Goal: Task Accomplishment & Management: Complete application form

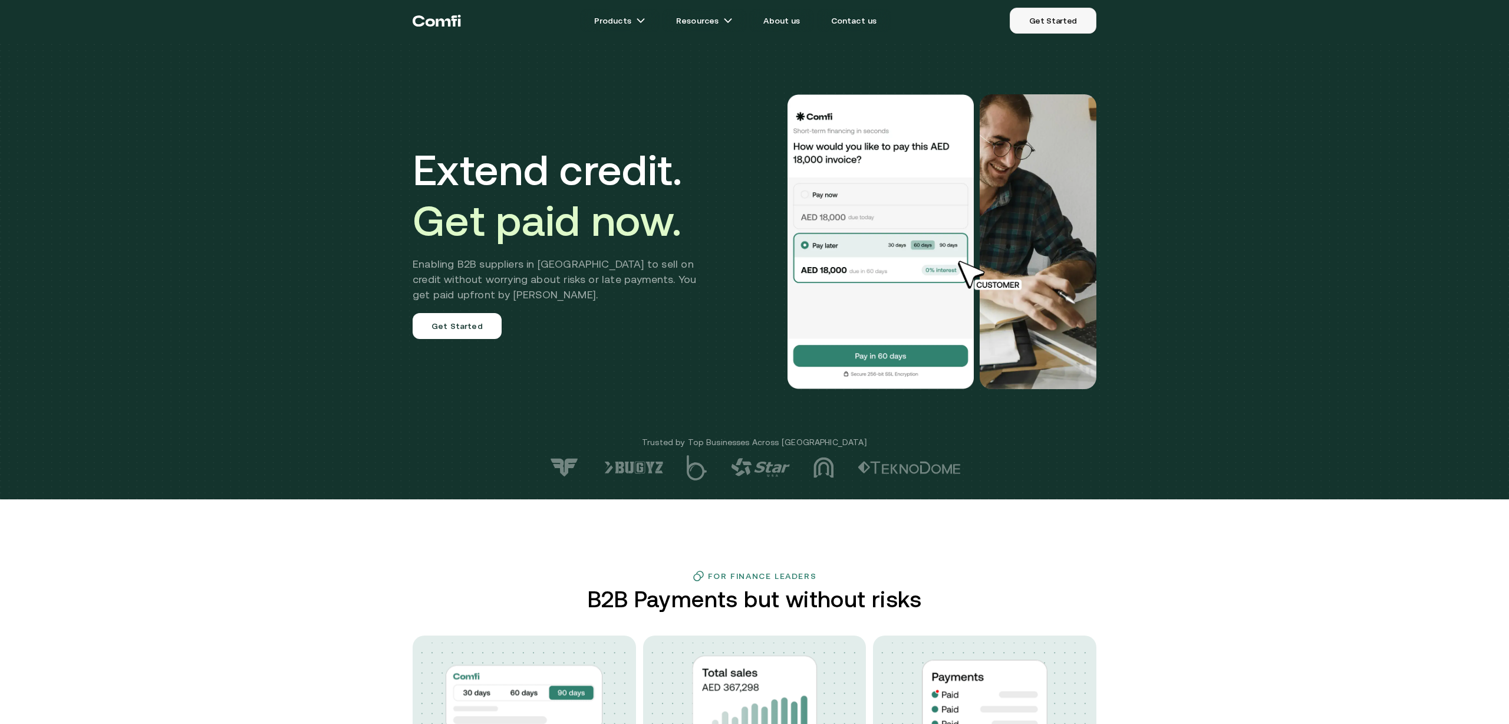
click at [1056, 27] on link "Get Started" at bounding box center [1053, 21] width 87 height 26
click at [1056, 25] on link "Get Started" at bounding box center [1053, 21] width 87 height 26
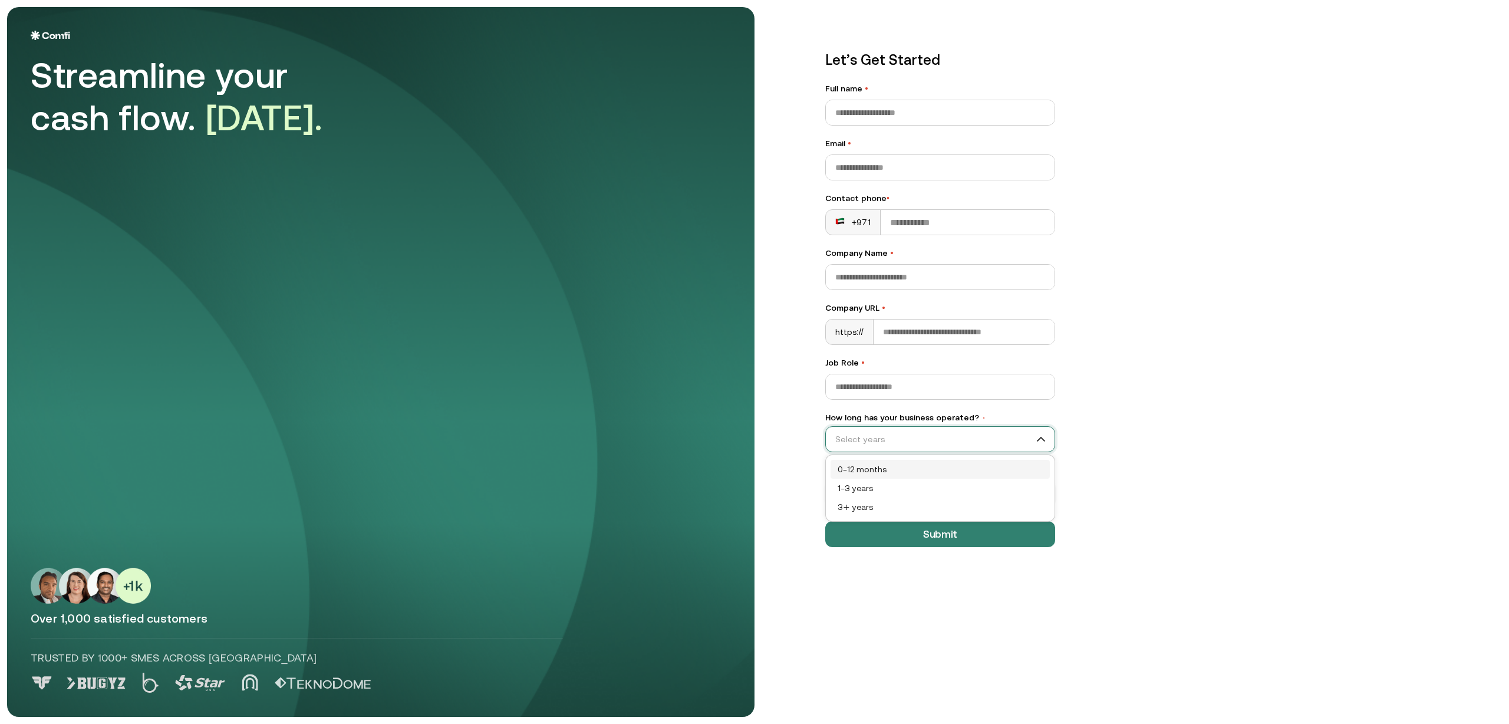
click at [922, 446] on input "How long has your business operated? •" at bounding box center [935, 439] width 218 height 18
click at [700, 498] on div "Streamline your cash flow. Today. Over 1,000 satisfied customers Trusted by 100…" at bounding box center [381, 362] width 700 height 662
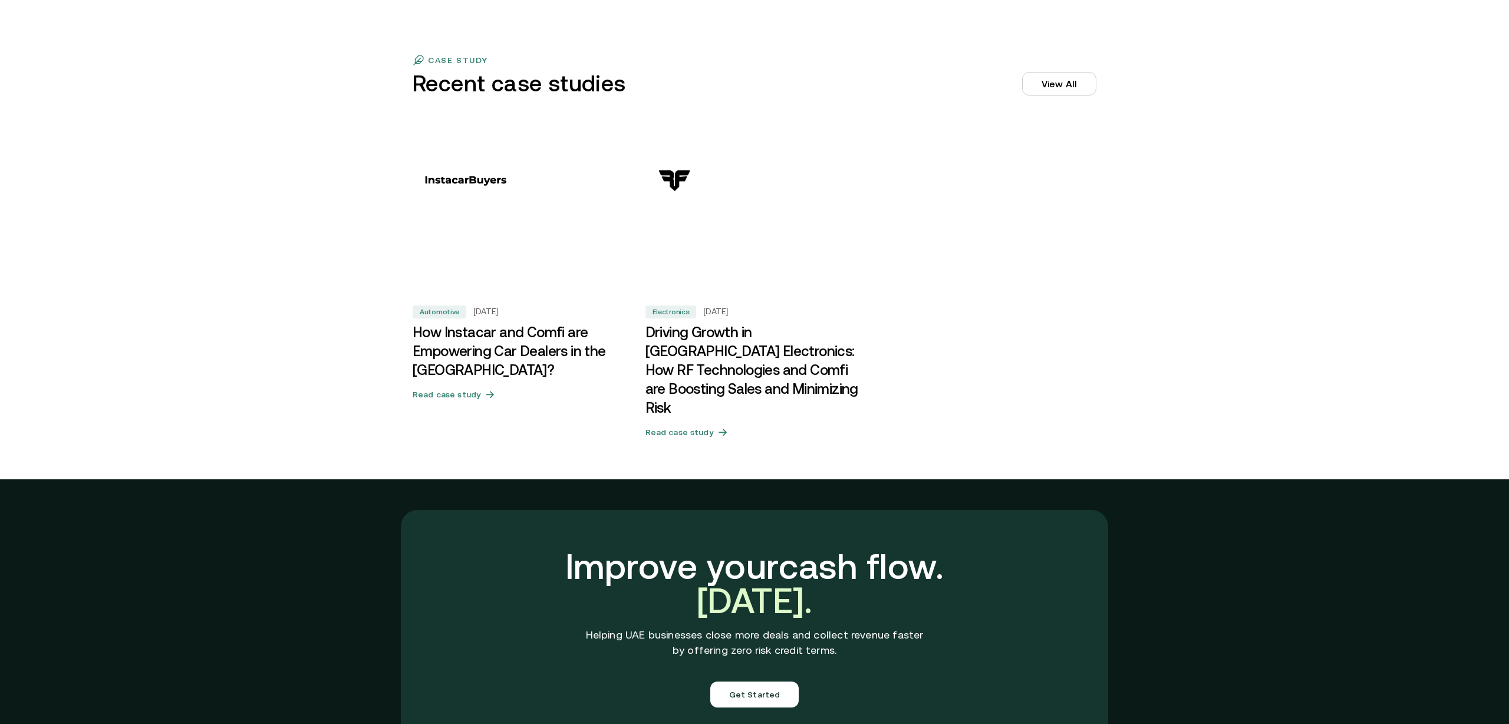
scroll to position [3966, 0]
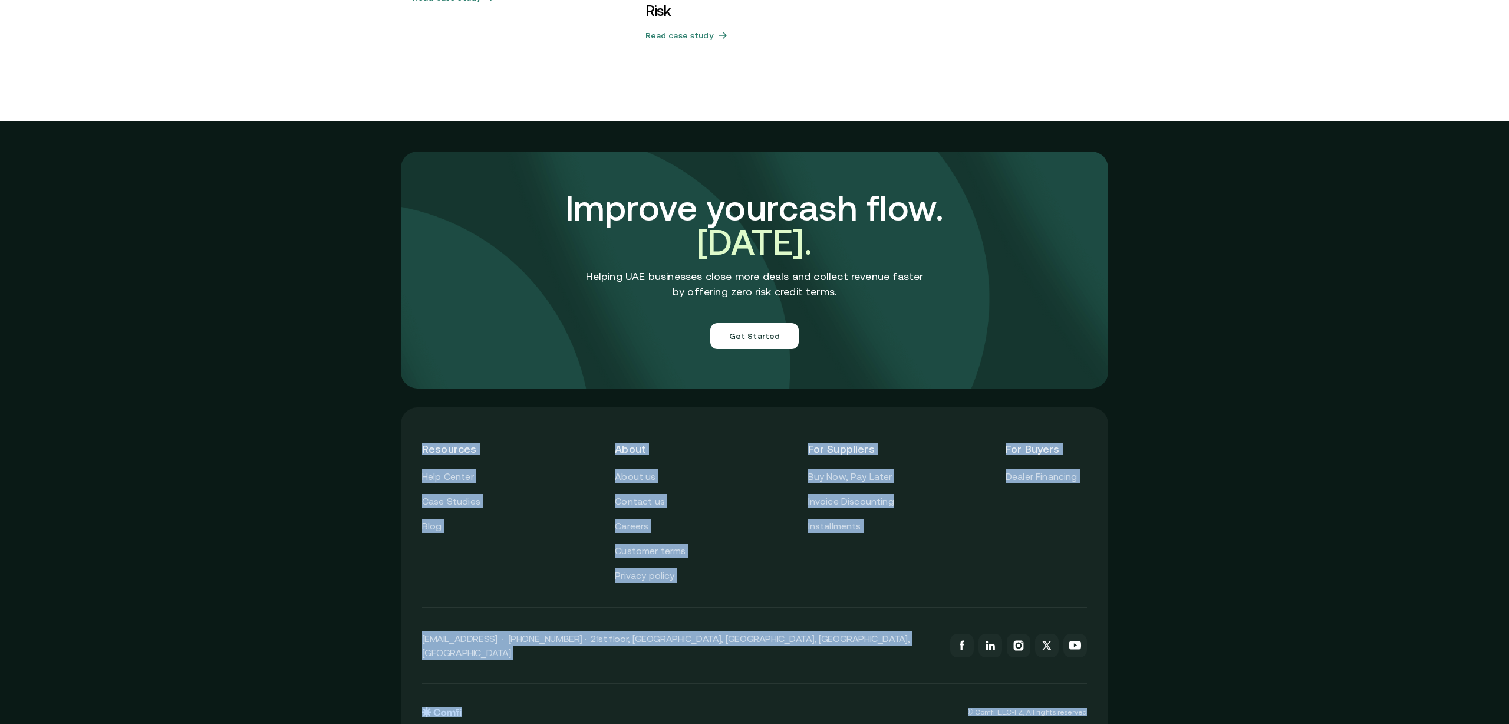
drag, startPoint x: 1087, startPoint y: 708, endPoint x: 446, endPoint y: 403, distance: 710.4
click at [446, 407] on div "Resources Help Center Case Studies Blog About About us Contact us Careers Custo…" at bounding box center [754, 572] width 707 height 331
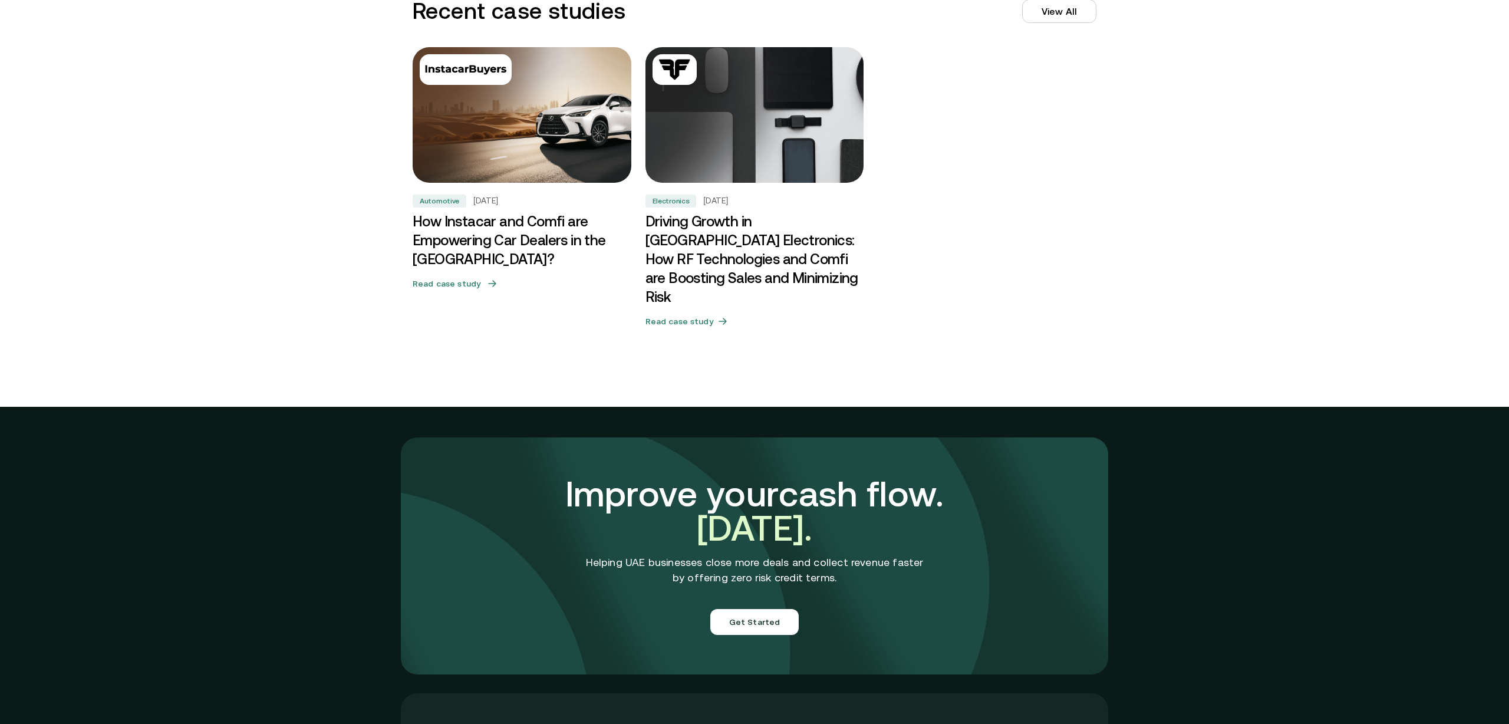
scroll to position [3704, 0]
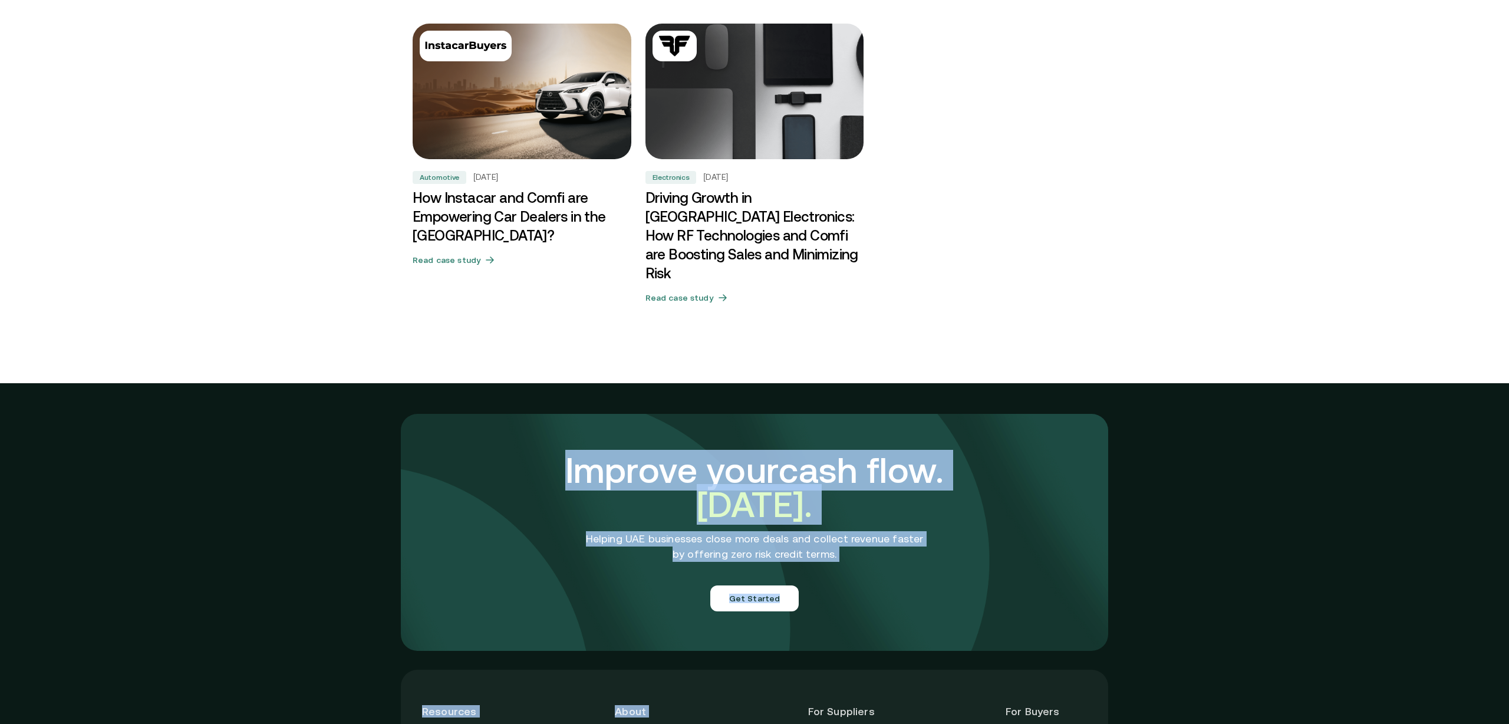
drag, startPoint x: 532, startPoint y: 386, endPoint x: 888, endPoint y: 659, distance: 448.5
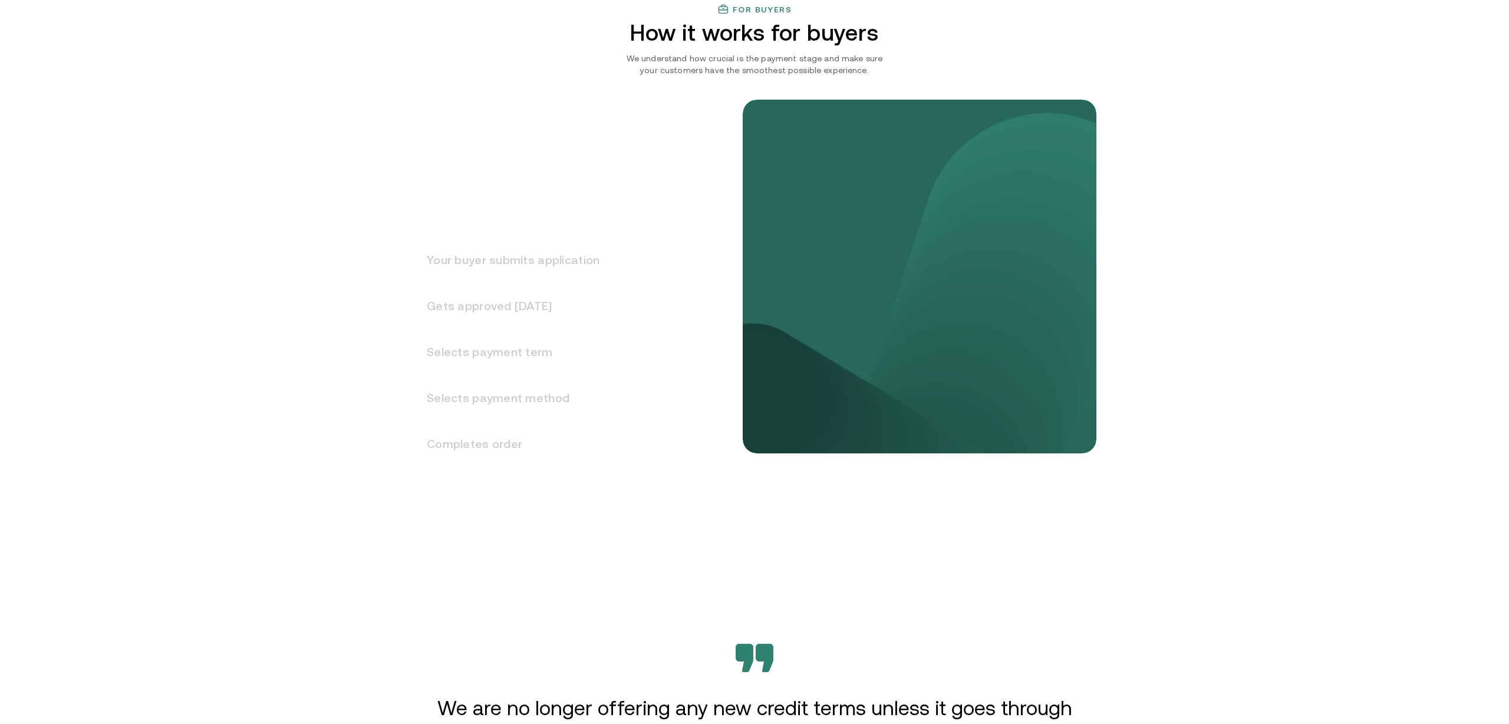
scroll to position [1786, 0]
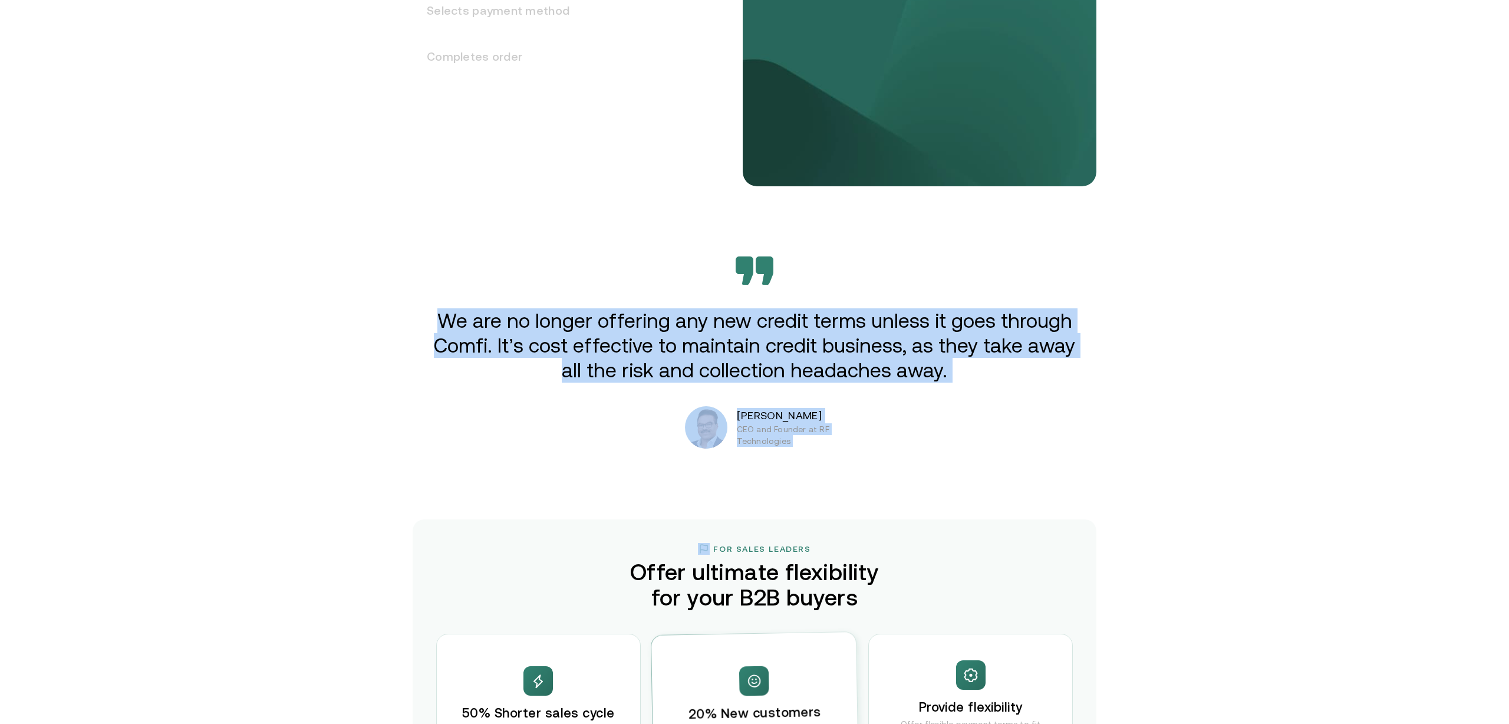
drag, startPoint x: 871, startPoint y: 460, endPoint x: 522, endPoint y: 226, distance: 420.4
click at [522, 226] on div "Extend credit. Get paid now. Enabling B2B suppliers in MENA to sell on credit w…" at bounding box center [754, 396] width 1509 height 4364
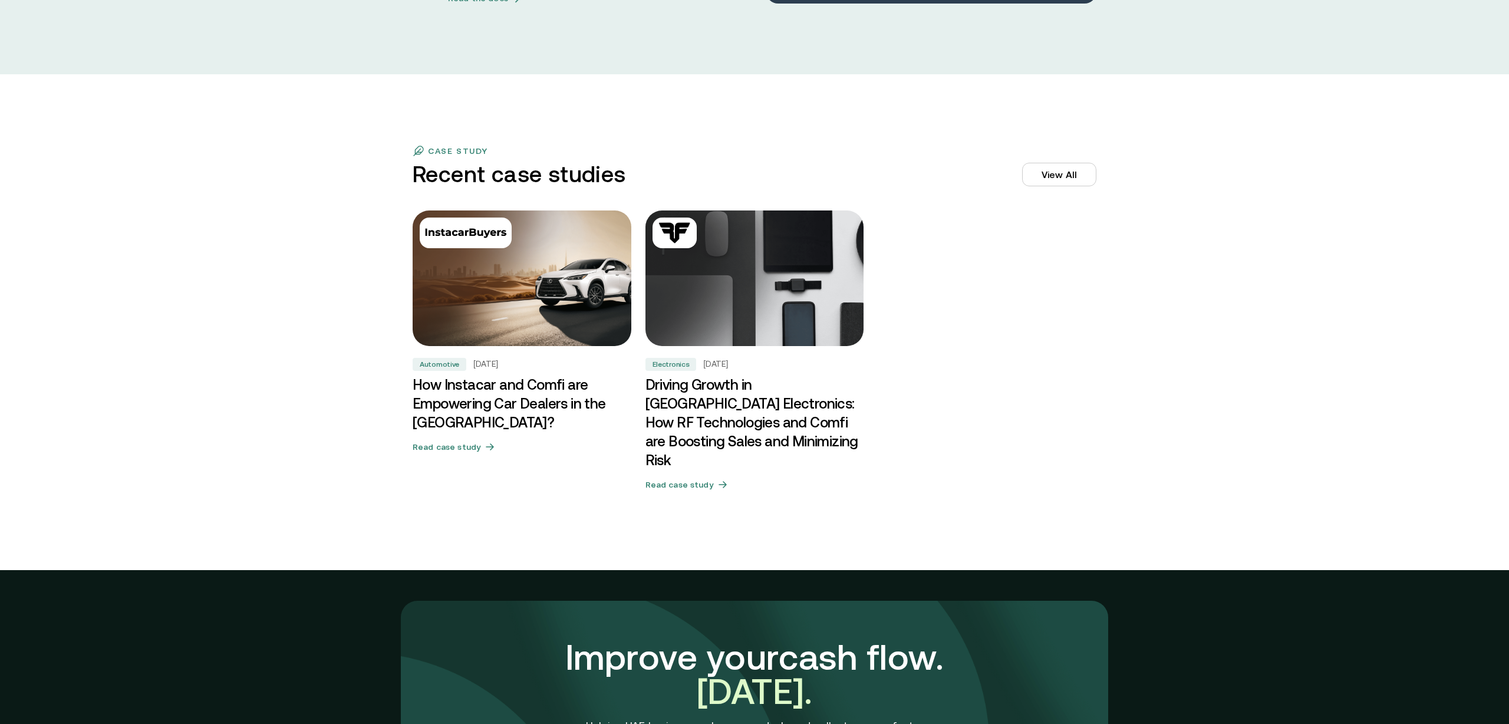
scroll to position [3966, 0]
